Goal: Find specific page/section: Find specific page/section

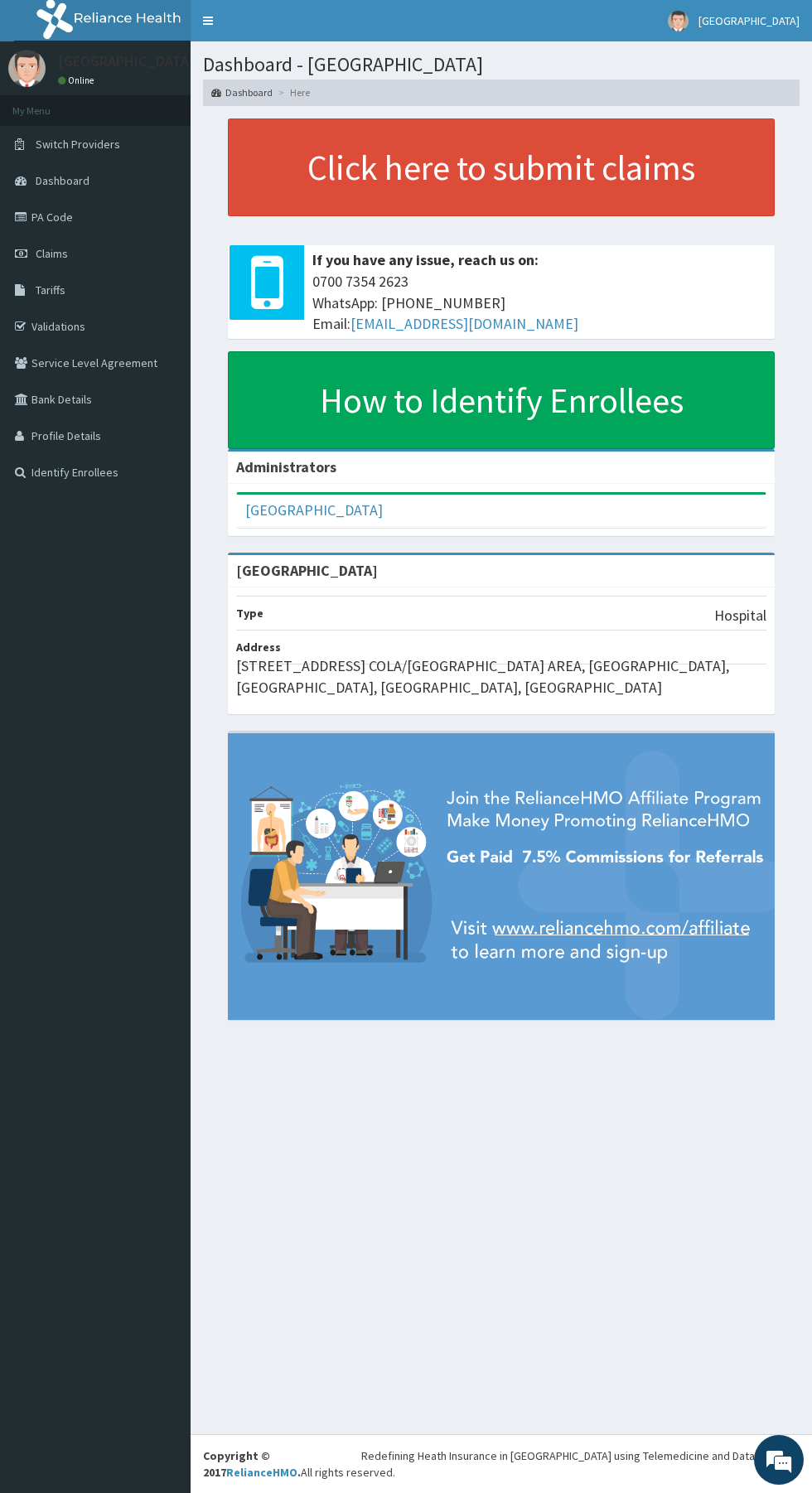
click at [40, 216] on link "PA Code" at bounding box center [95, 217] width 190 height 36
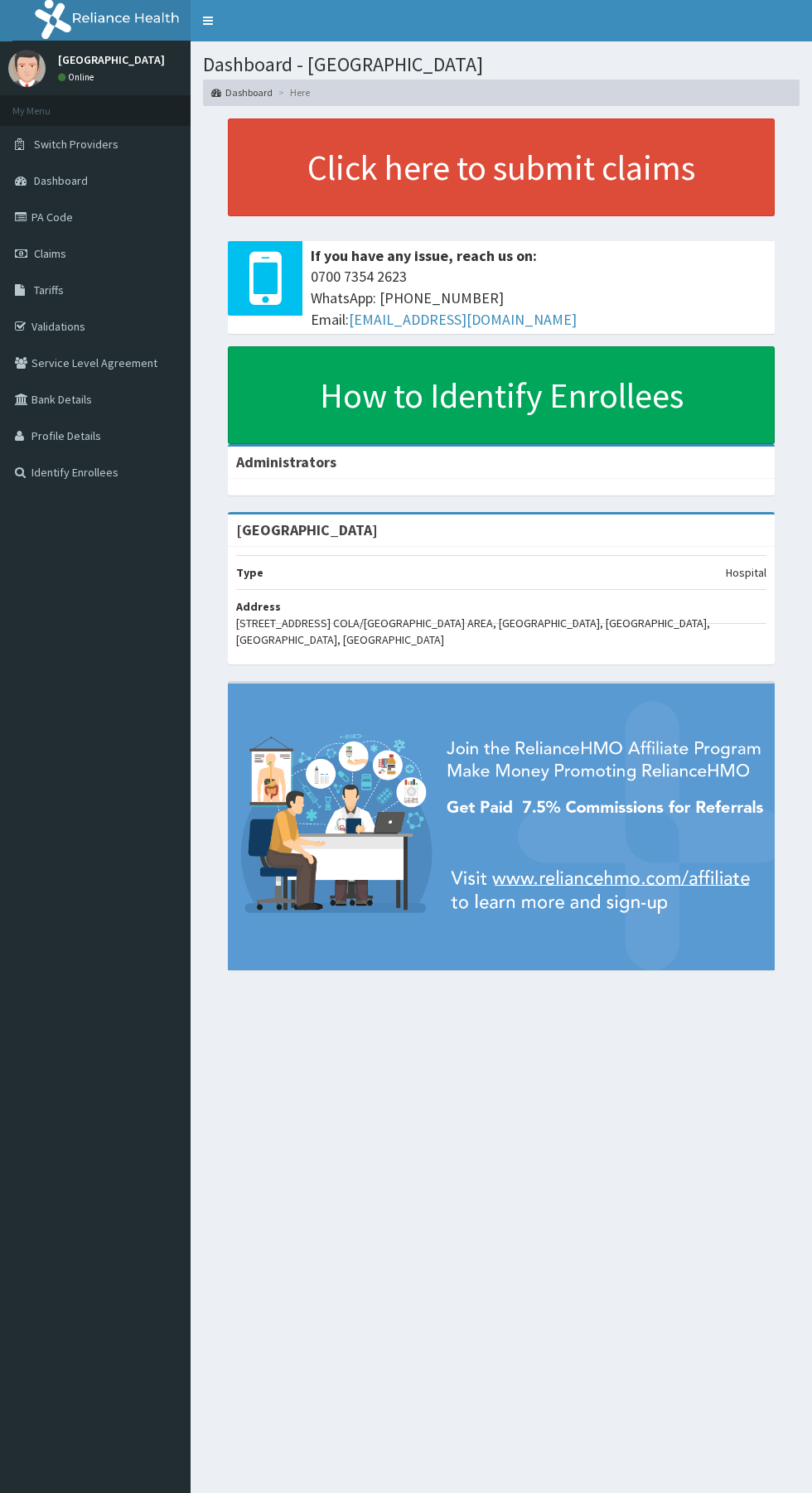
click at [41, 219] on link "PA Code" at bounding box center [95, 217] width 190 height 36
